Goal: Task Accomplishment & Management: Use online tool/utility

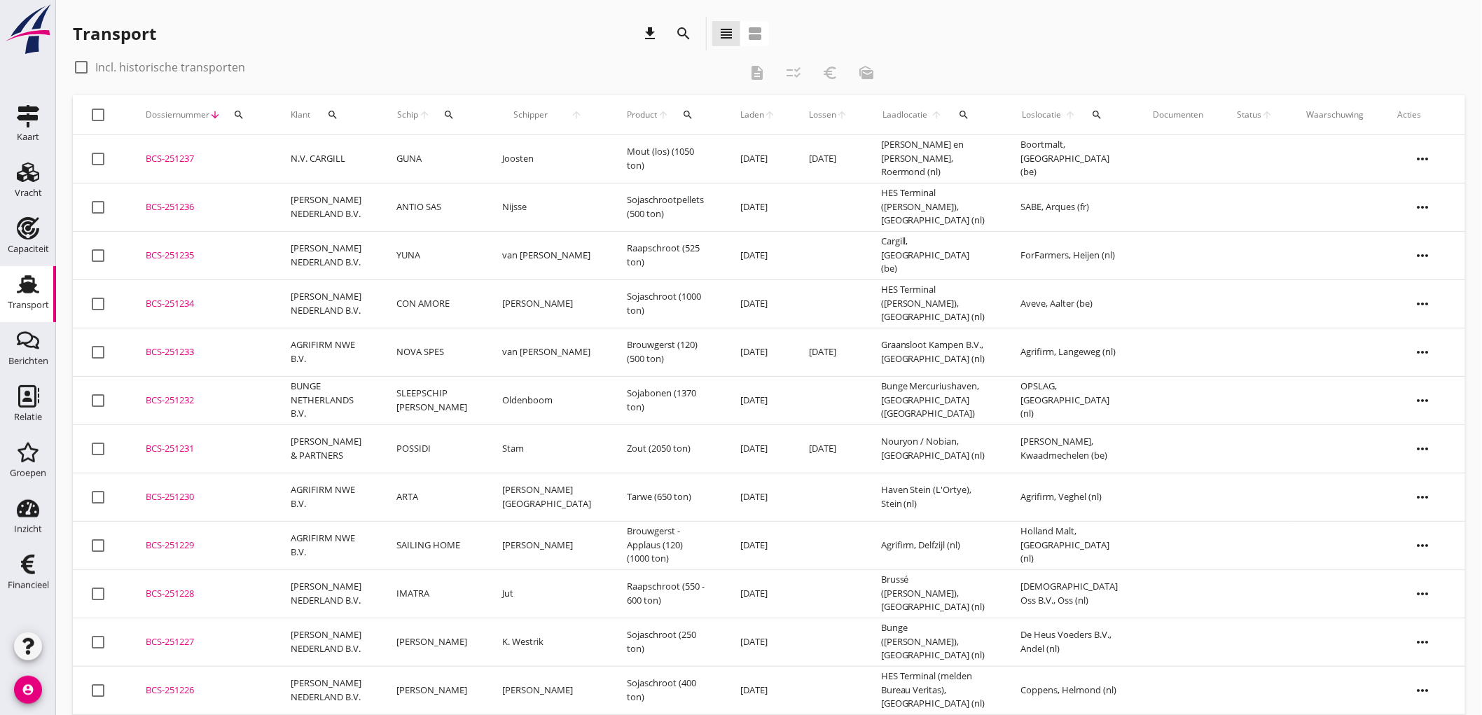
click at [389, 206] on td "ANTIO SAS" at bounding box center [433, 207] width 106 height 48
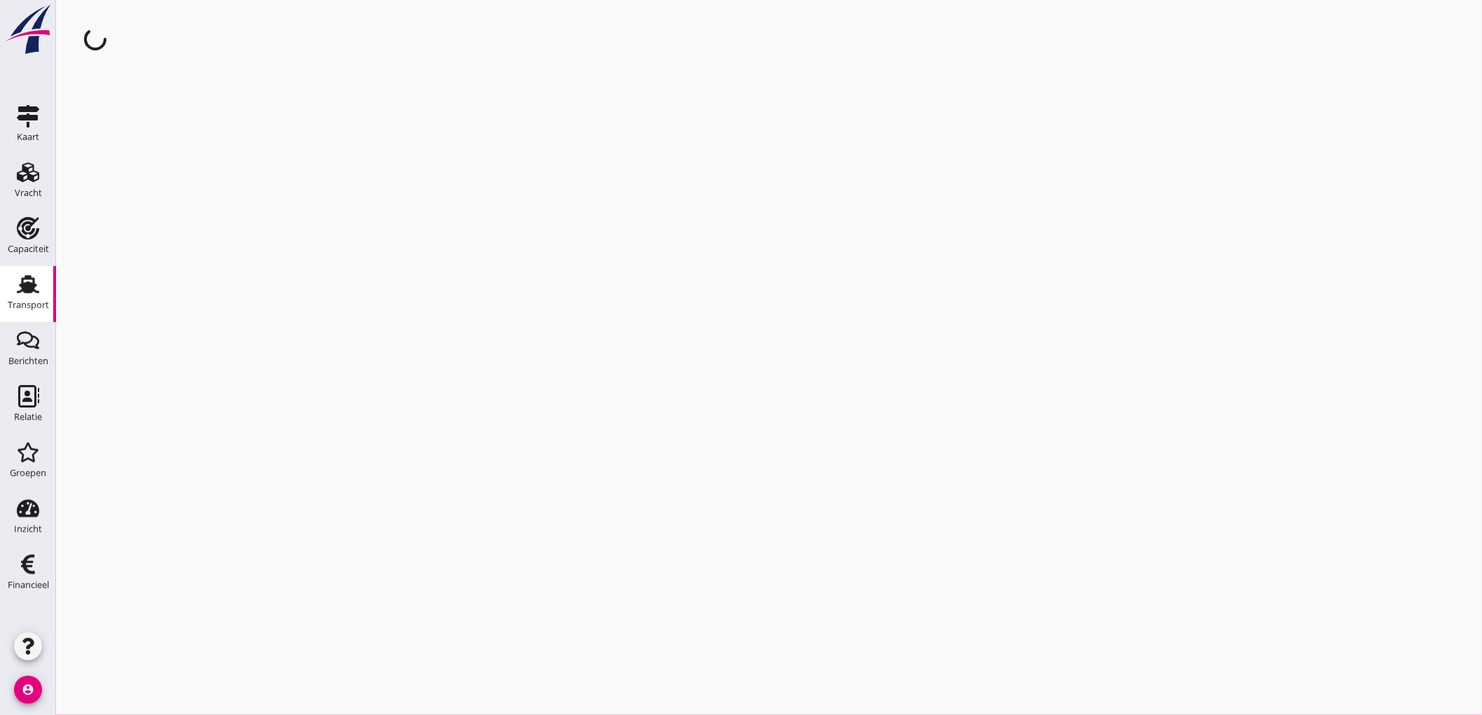
click at [394, 205] on div "cancel You are impersonating another user." at bounding box center [769, 357] width 1426 height 715
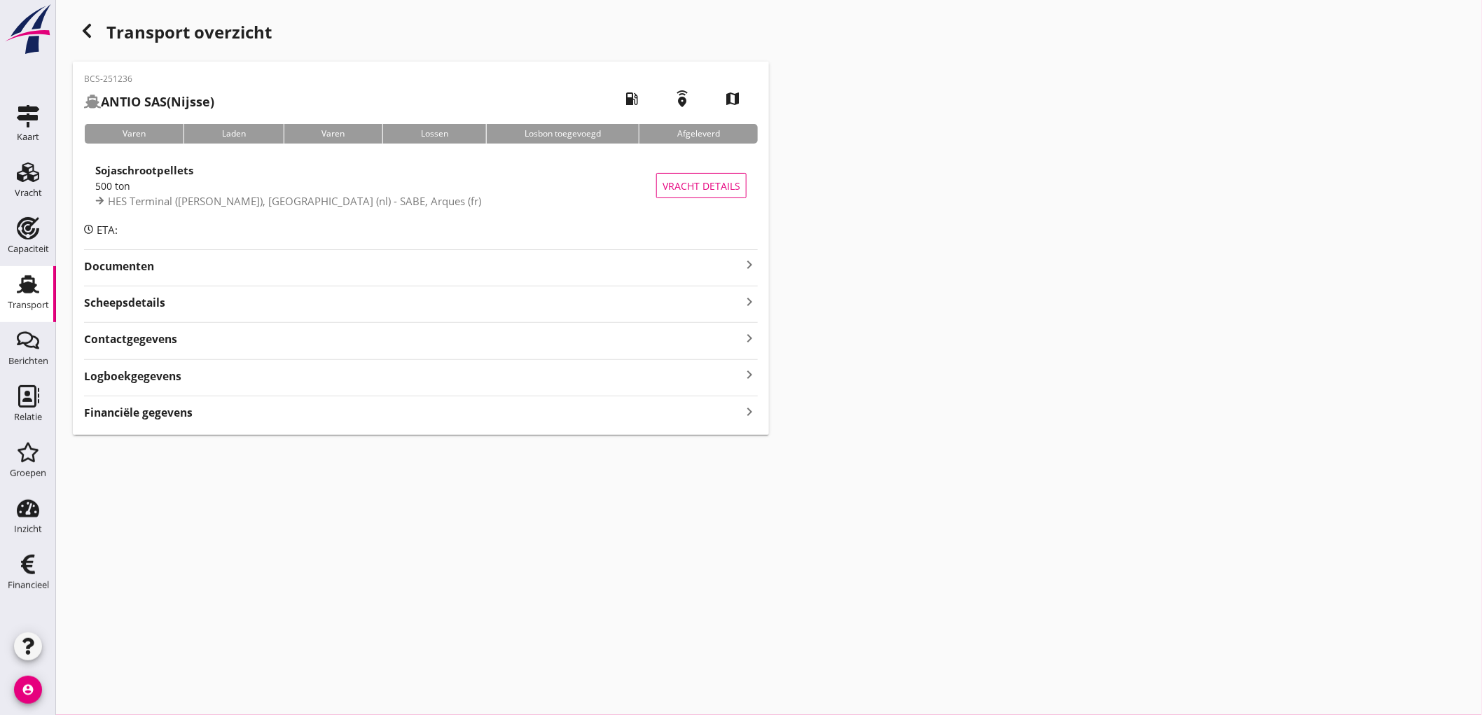
click at [193, 410] on div "Financiële gegevens keyboard_arrow_right" at bounding box center [421, 411] width 674 height 19
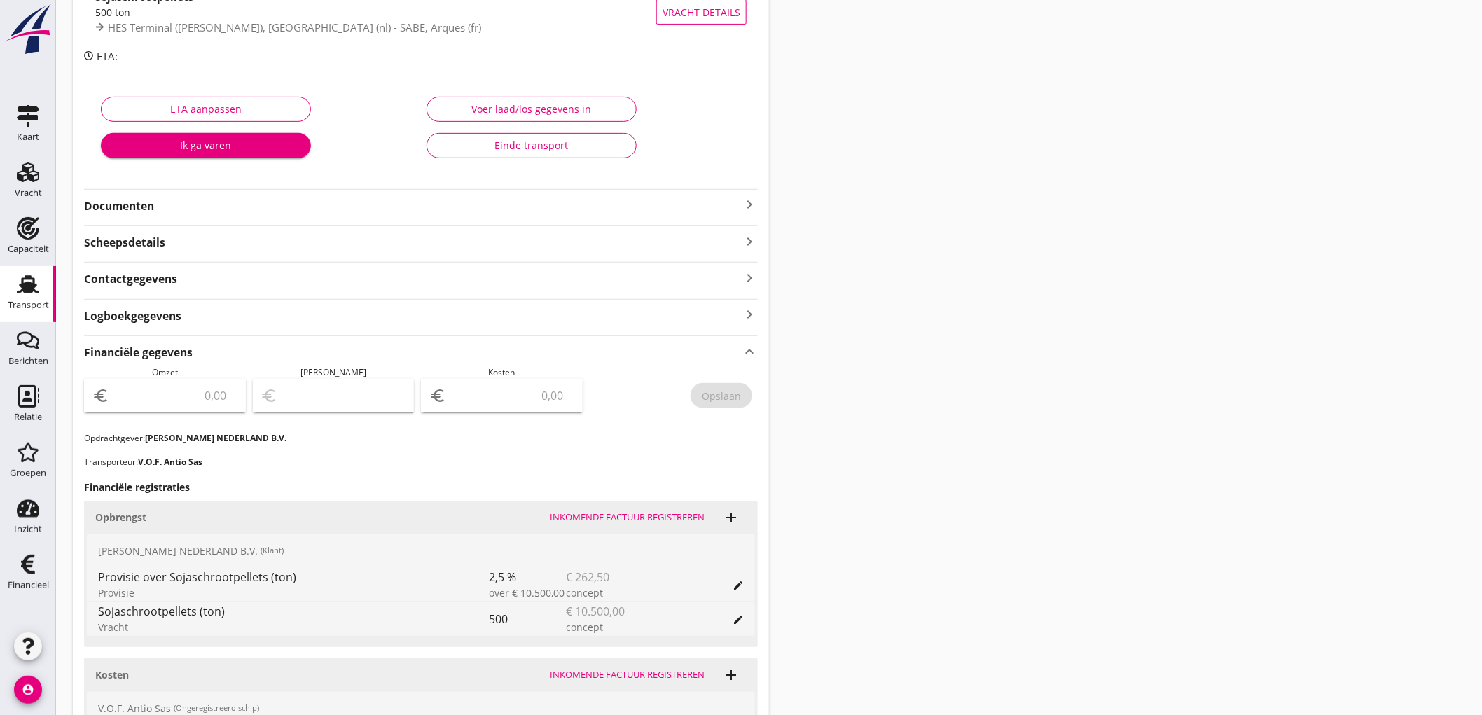
scroll to position [330, 0]
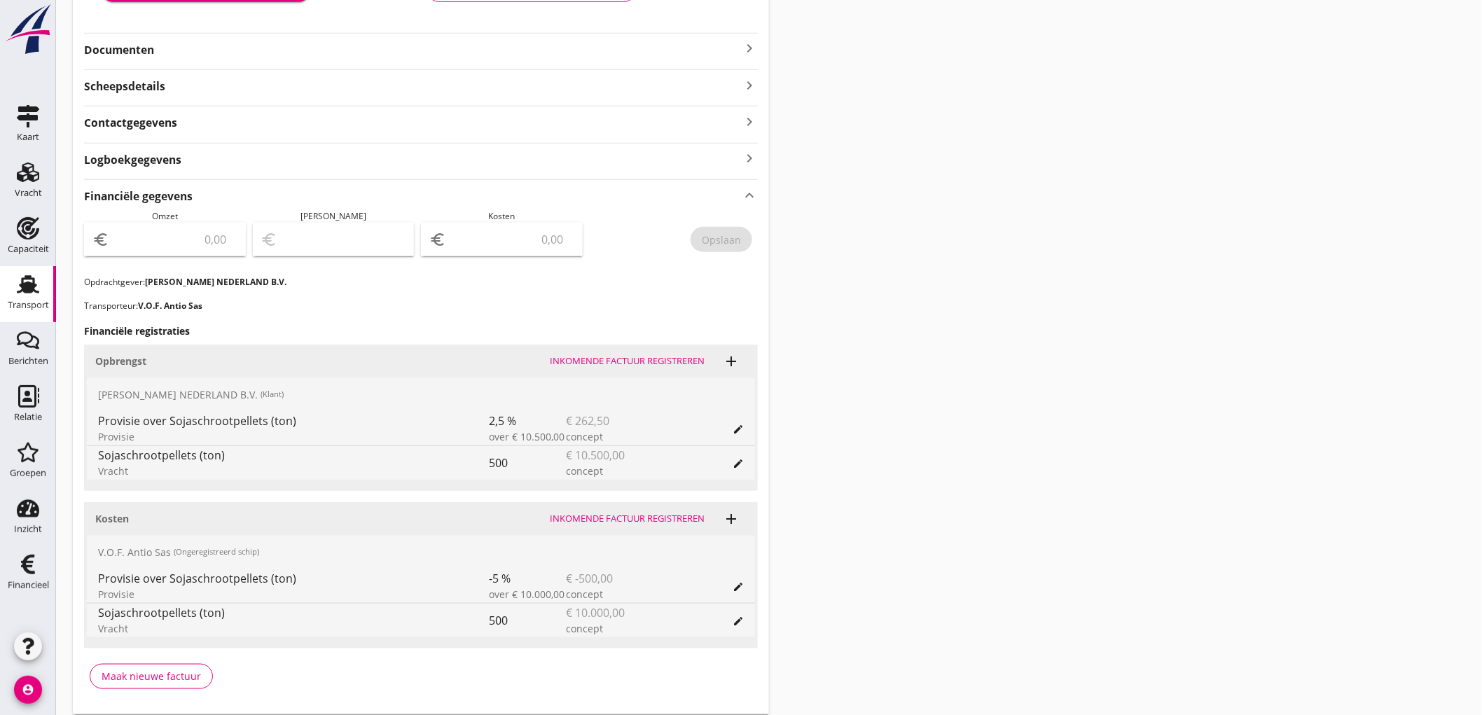
click at [201, 247] on input "number" at bounding box center [174, 239] width 125 height 22
type input "10237"
type input "10237.50"
type input "10228.50"
type input "9"
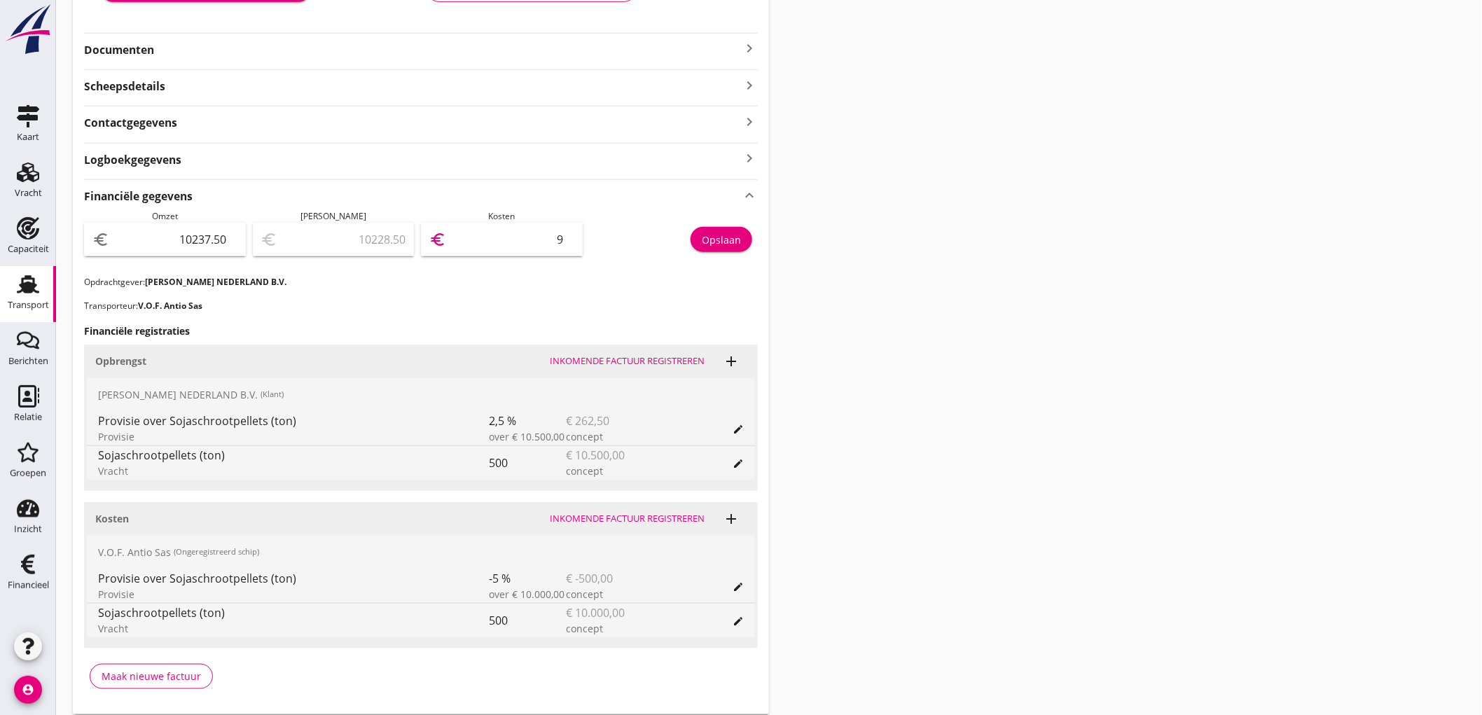
type input "10142.50"
type input "95"
type input "9287.50"
type input "950"
type input "737.50"
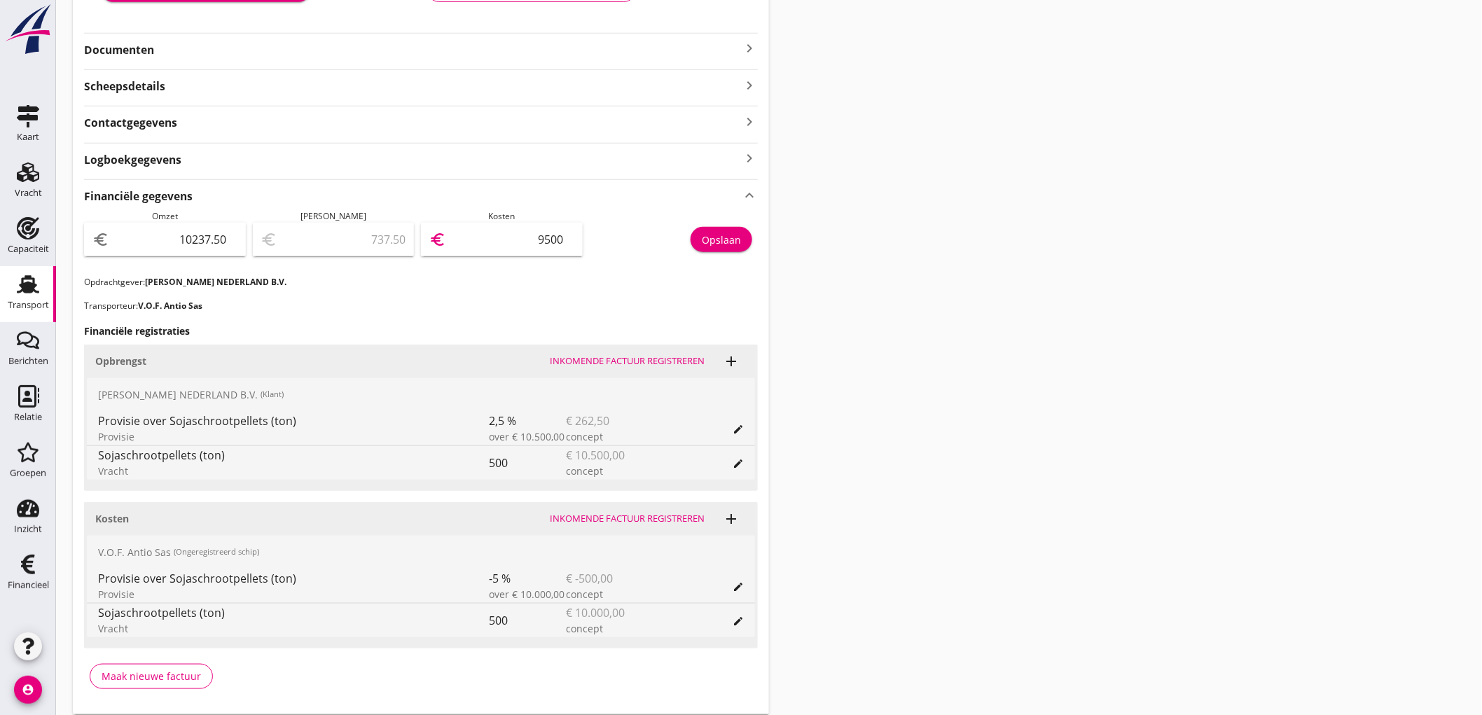
type input "9500"
click at [738, 237] on div "Opslaan" at bounding box center [721, 240] width 39 height 15
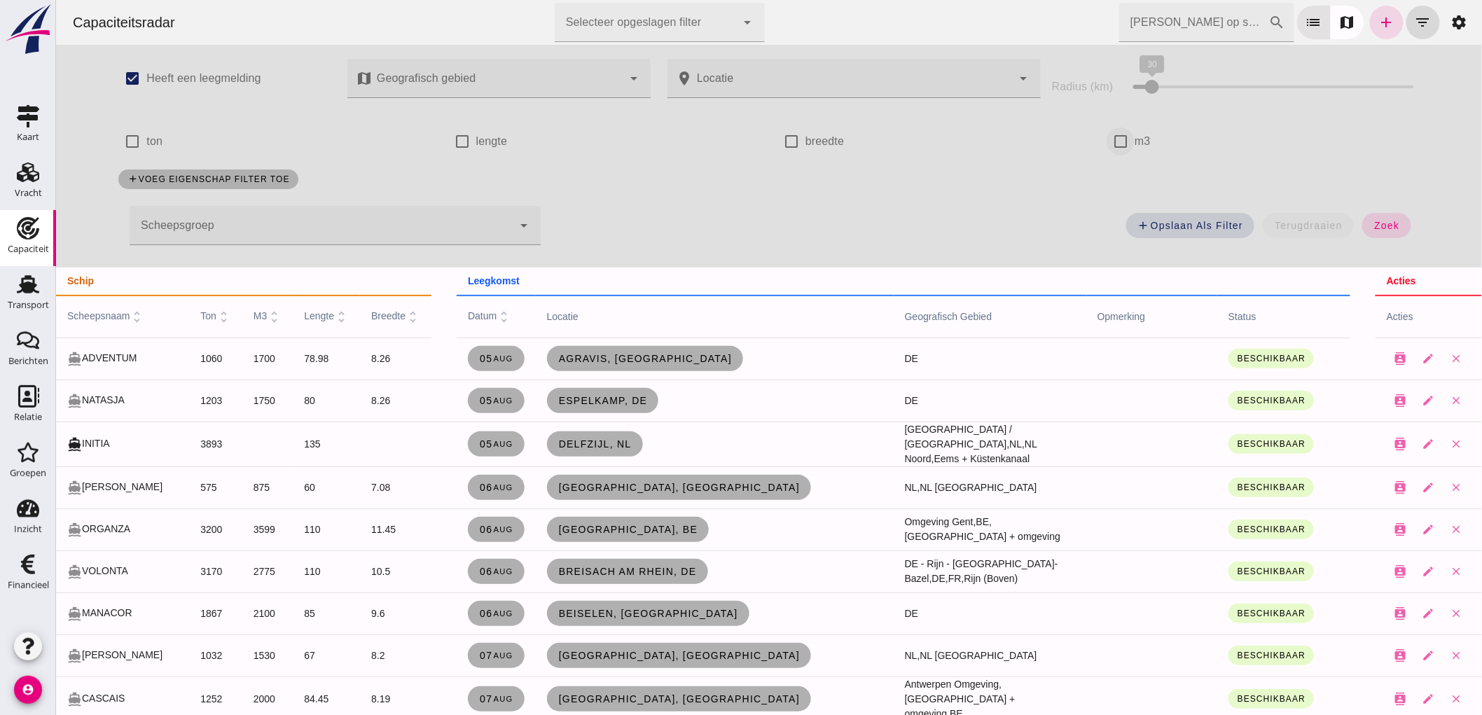
click input "m3"
checkbox input "true"
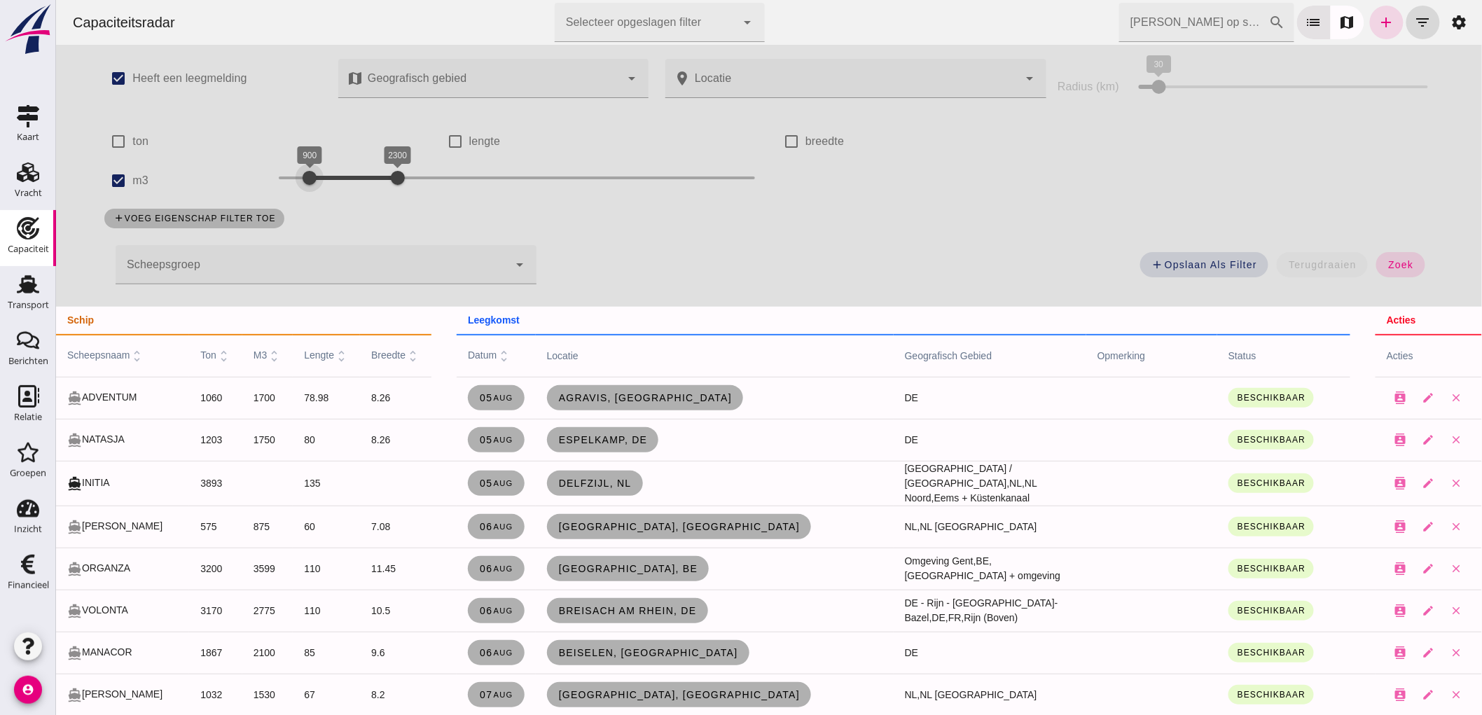
drag, startPoint x: 359, startPoint y: 179, endPoint x: 304, endPoint y: 190, distance: 56.3
click at [304, 190] on div at bounding box center [309, 178] width 28 height 28
drag, startPoint x: 387, startPoint y: 177, endPoint x: 331, endPoint y: 197, distance: 59.4
click at [331, 197] on div "900 1400 900 1400" at bounding box center [516, 180] width 504 height 39
click button "zoek"
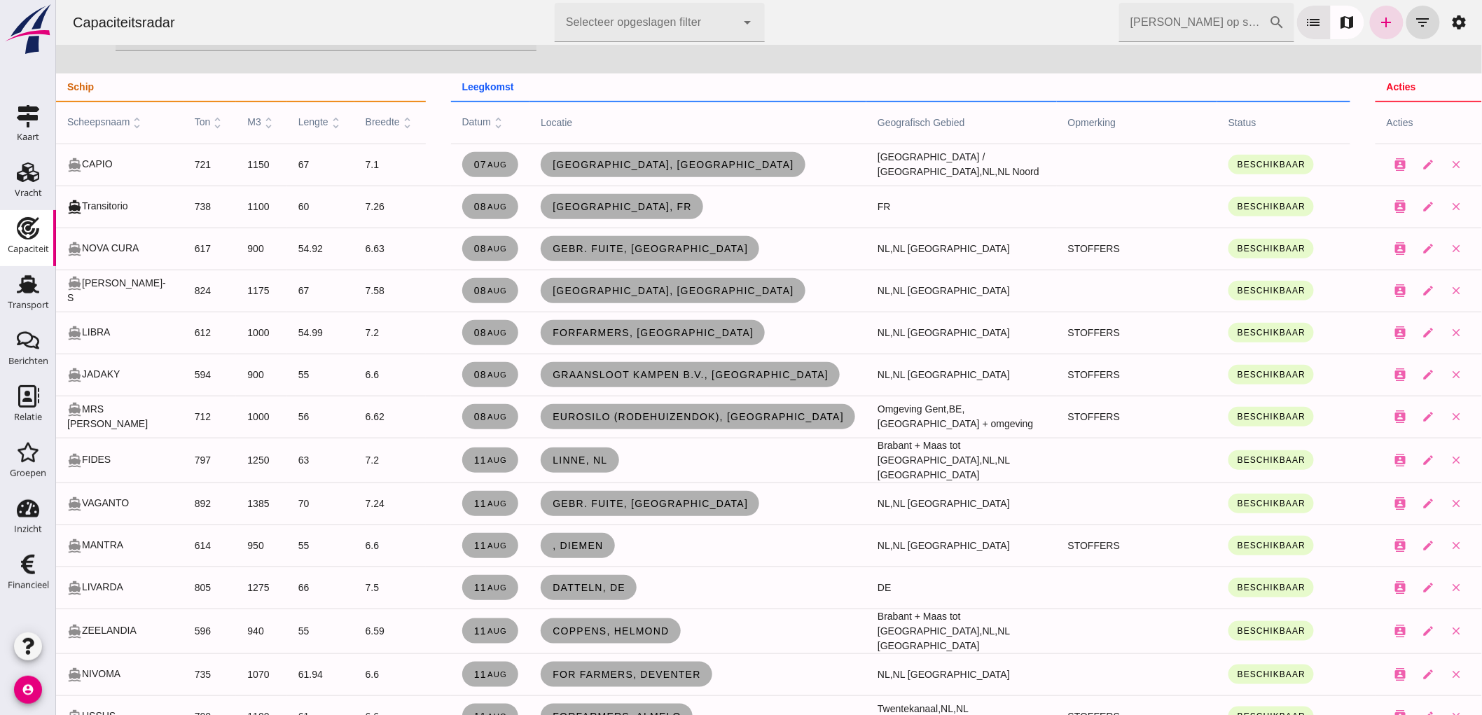
scroll to position [311, 0]
